Goal: Transaction & Acquisition: Purchase product/service

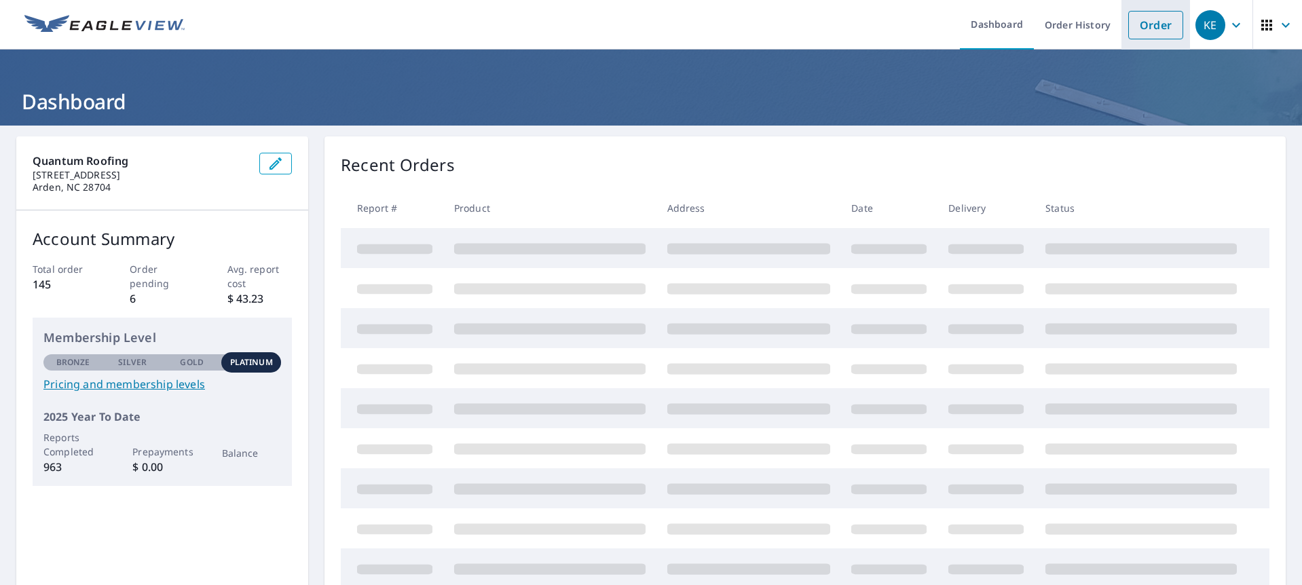
click at [1143, 29] on link "Order" at bounding box center [1155, 25] width 55 height 29
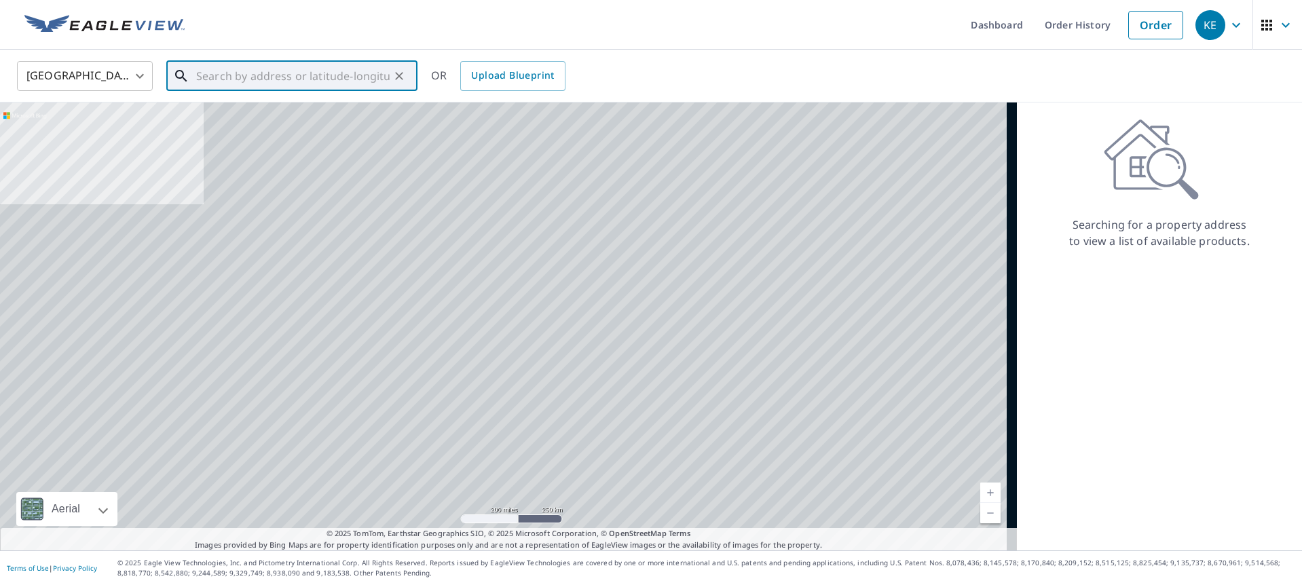
click at [233, 78] on input "text" at bounding box center [292, 76] width 193 height 38
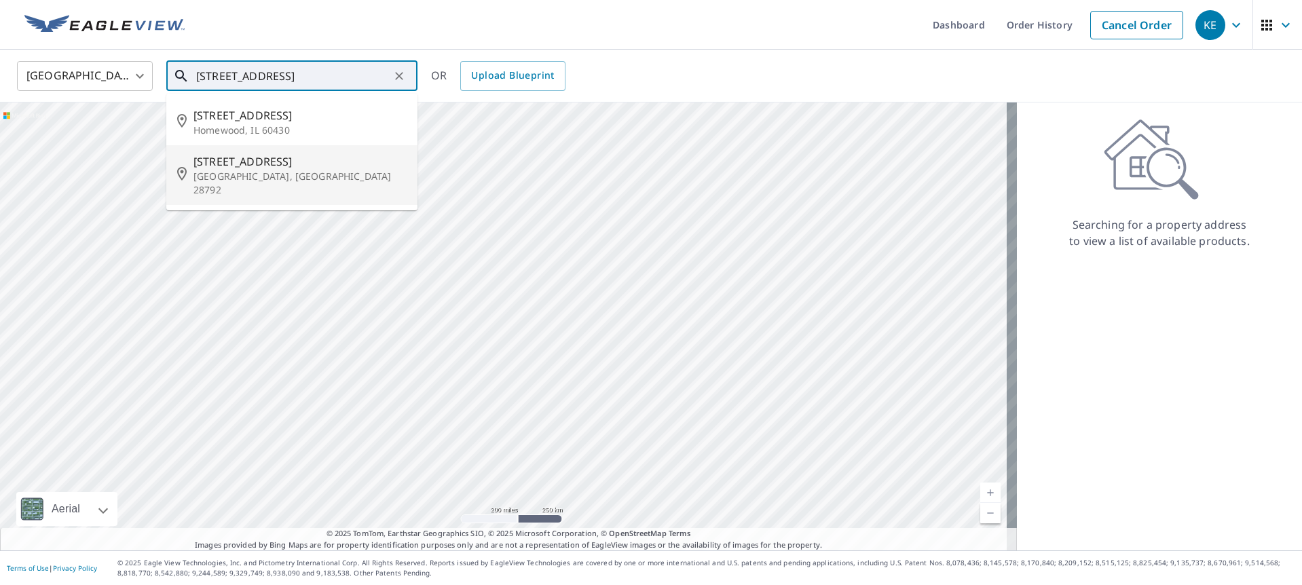
click at [279, 170] on p "[GEOGRAPHIC_DATA], [GEOGRAPHIC_DATA] 28792" at bounding box center [299, 183] width 213 height 27
type input "[STREET_ADDRESS]"
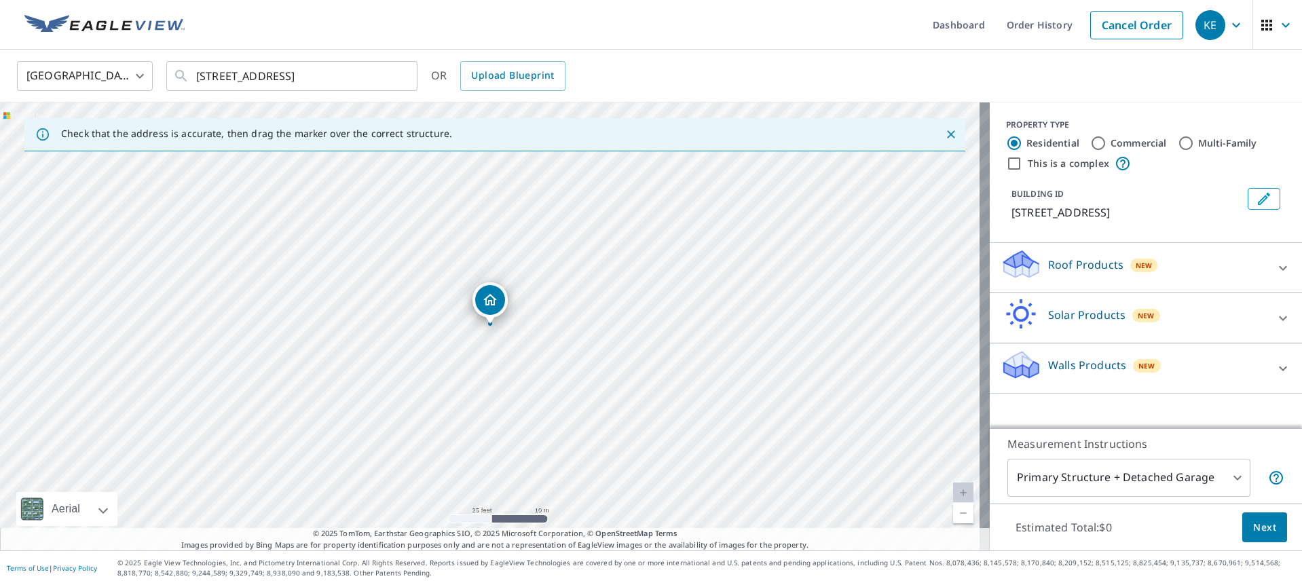
click at [1061, 269] on p "Roof Products" at bounding box center [1085, 265] width 75 height 16
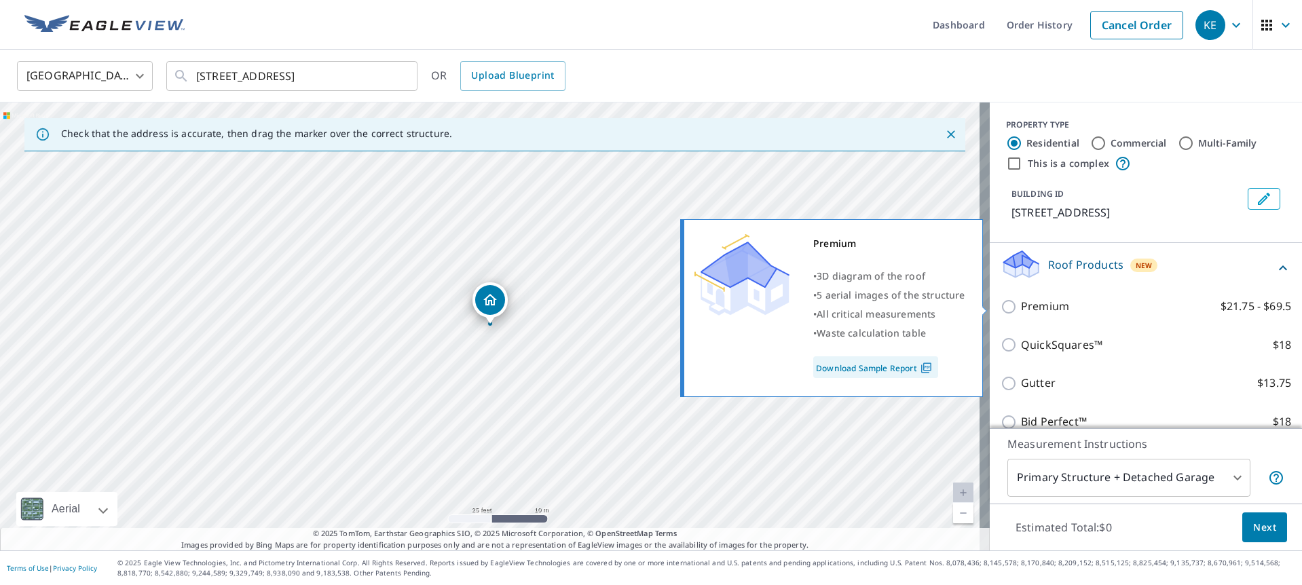
click at [1021, 299] on p "Premium" at bounding box center [1045, 306] width 48 height 17
click at [1013, 299] on input "Premium $21.75 - $69.5" at bounding box center [1010, 307] width 20 height 16
checkbox input "true"
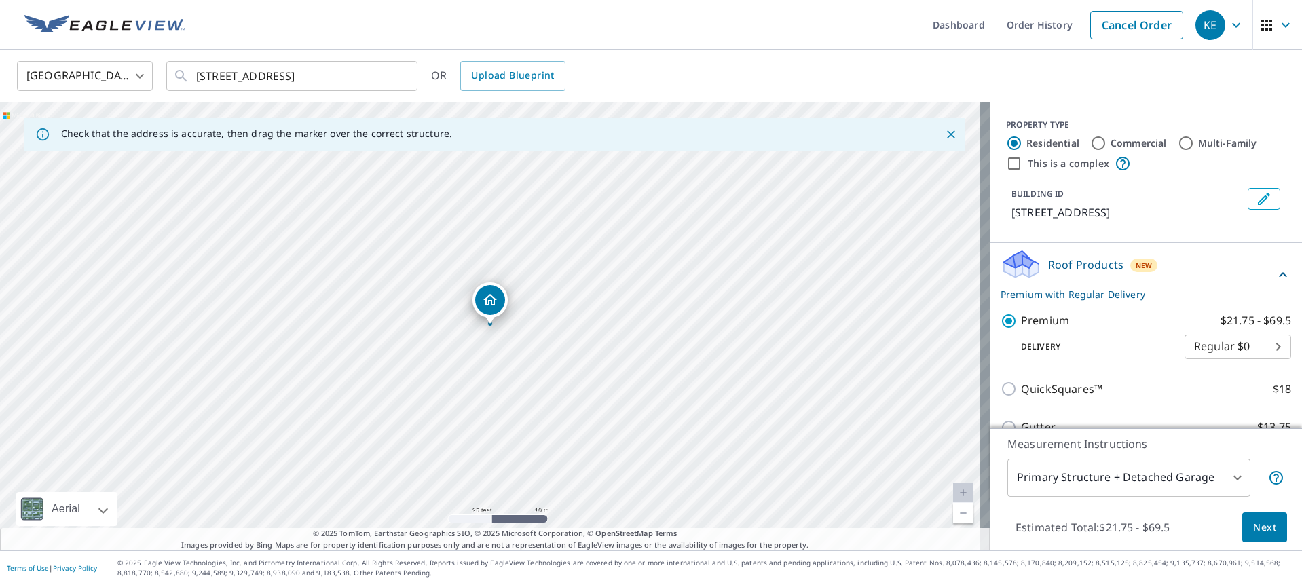
click at [1242, 535] on button "Next" at bounding box center [1264, 527] width 45 height 31
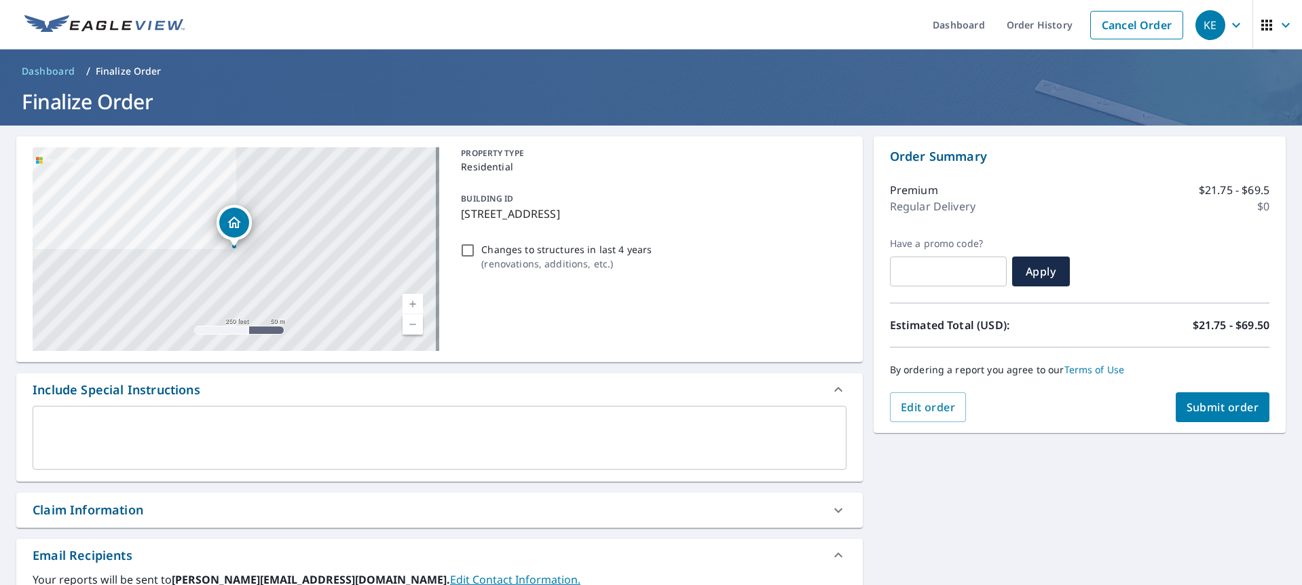
click at [1215, 407] on span "Submit order" at bounding box center [1222, 407] width 73 height 15
